Goal: Find specific page/section: Find specific page/section

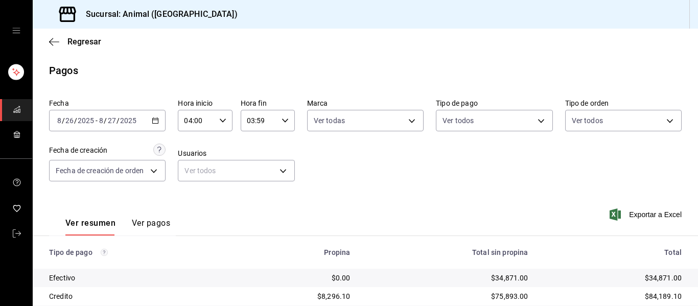
scroll to position [145, 0]
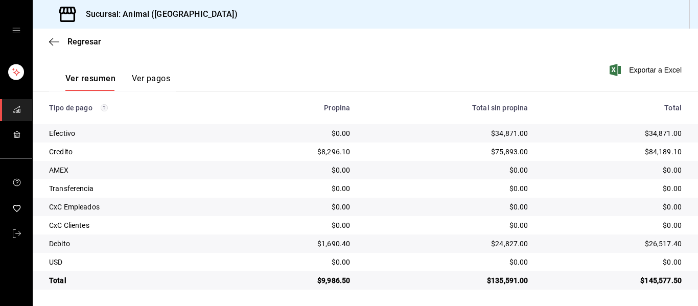
click at [11, 33] on div "mailbox folders" at bounding box center [16, 30] width 32 height 61
click at [16, 33] on icon "open drawer" at bounding box center [16, 30] width 8 height 5
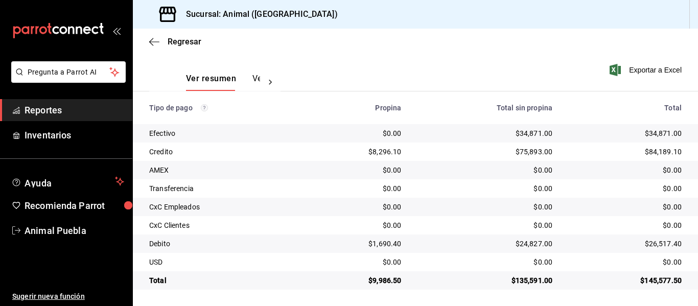
click at [62, 133] on span "Inventarios" at bounding box center [75, 135] width 100 height 14
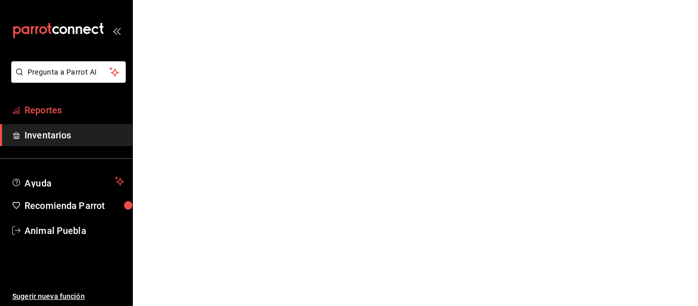
click at [69, 111] on span "Reportes" at bounding box center [75, 110] width 100 height 14
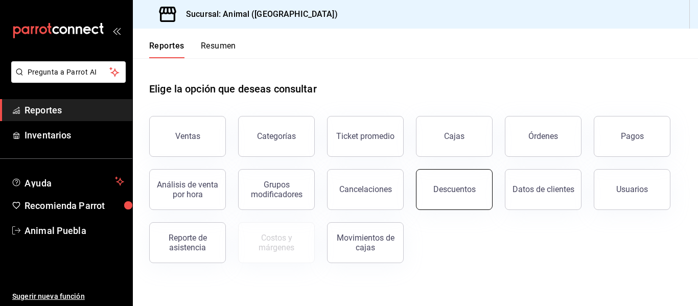
click at [453, 185] on div "Descuentos" at bounding box center [454, 189] width 42 height 10
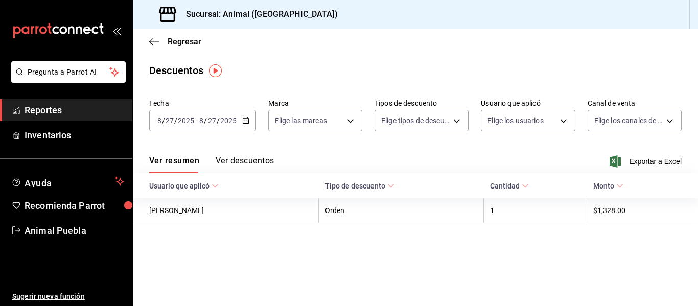
click at [245, 121] on icon "button" at bounding box center [245, 120] width 7 height 7
click at [317, 143] on div "Fecha [DATE] [DATE] - [DATE] [DATE] Marca Elige las marcas Tipos de descuento E…" at bounding box center [415, 119] width 532 height 49
click at [355, 120] on body "Pregunta a Parrot AI Reportes Inventarios Ayuda Recomienda Parrot Animal Puebla…" at bounding box center [349, 153] width 698 height 306
click at [305, 157] on span "Ver todas" at bounding box center [311, 160] width 31 height 11
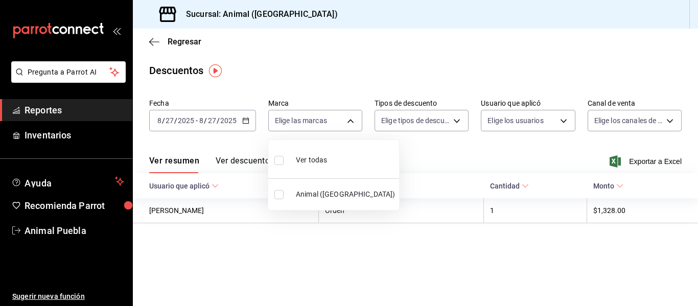
type input "96838179-8fbb-4073-aae3-1789726318c8"
checkbox input "true"
